Goal: Task Accomplishment & Management: Use online tool/utility

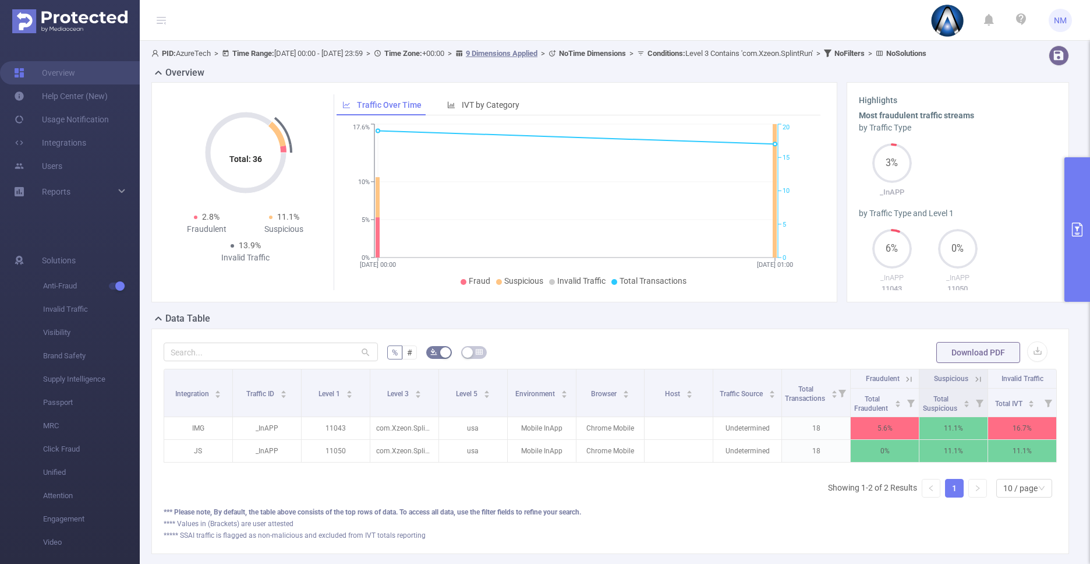
click at [1079, 280] on button "primary" at bounding box center [1077, 229] width 26 height 144
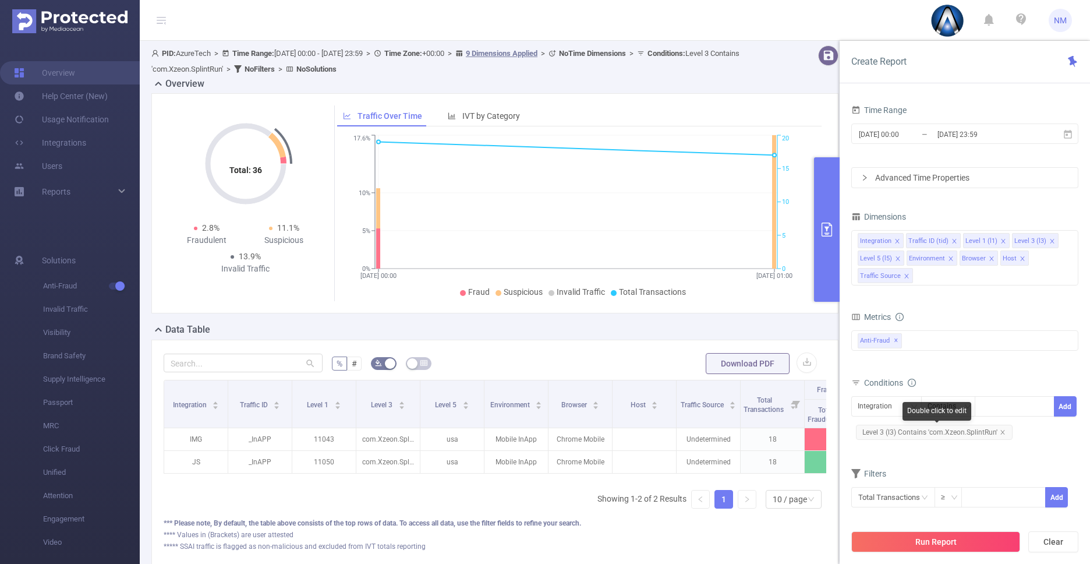
click at [986, 431] on span "Level 3 (l3) Contains 'com.Xzeon.SplintRun'" at bounding box center [934, 431] width 157 height 15
click at [1043, 406] on icon "icon: close-circle" at bounding box center [1044, 405] width 7 height 7
click at [1018, 408] on div at bounding box center [1014, 406] width 67 height 19
paste input "1641035039"
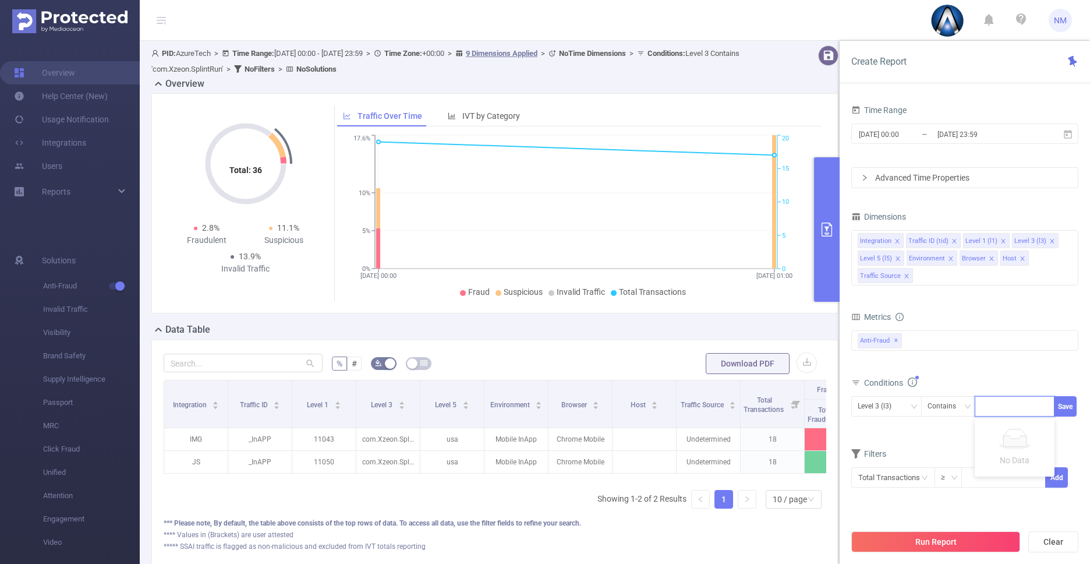
type input "1641035039"
click at [929, 539] on button "Run Report" at bounding box center [935, 541] width 169 height 21
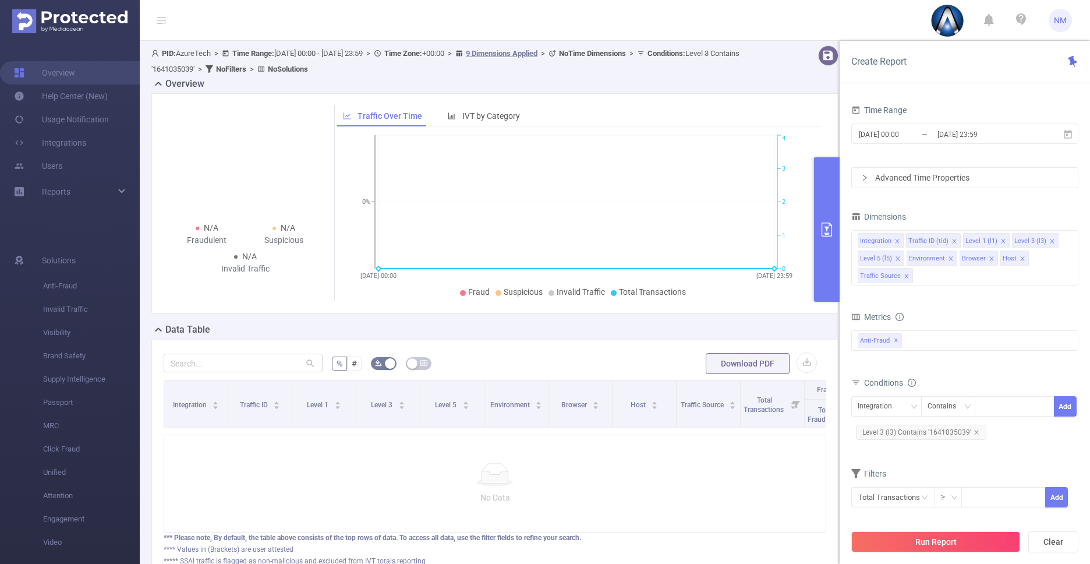
click at [824, 283] on button "primary" at bounding box center [827, 229] width 26 height 144
click at [633, 464] on div "No Data" at bounding box center [495, 483] width 663 height 98
